Goal: Navigation & Orientation: Find specific page/section

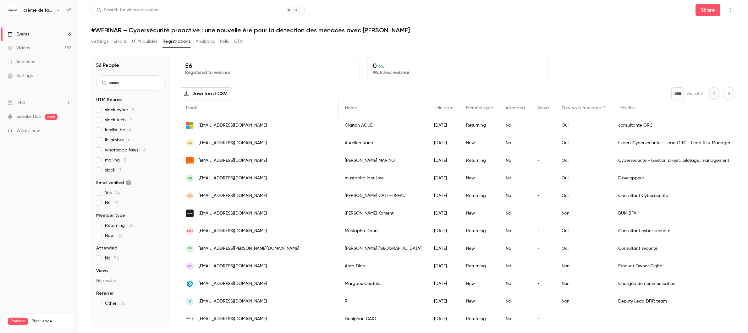
scroll to position [0, 189]
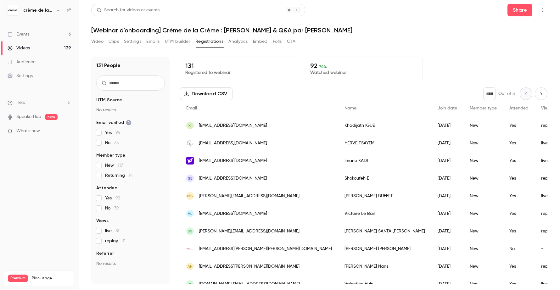
click at [30, 36] on link "Events 6" at bounding box center [39, 34] width 79 height 14
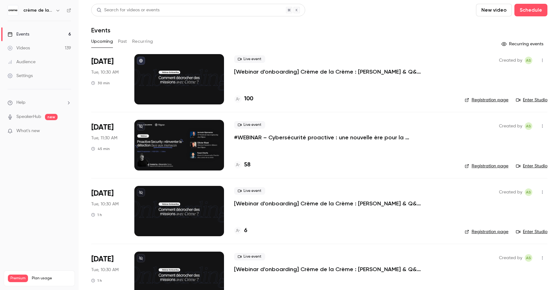
click at [487, 168] on link "Registration page" at bounding box center [486, 166] width 44 height 6
